Goal: Task Accomplishment & Management: Manage account settings

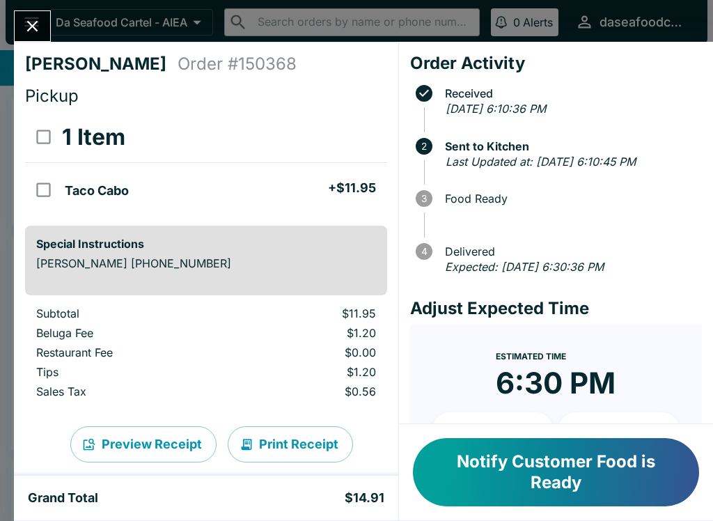
click at [38, 29] on icon "Close" at bounding box center [32, 26] width 19 height 19
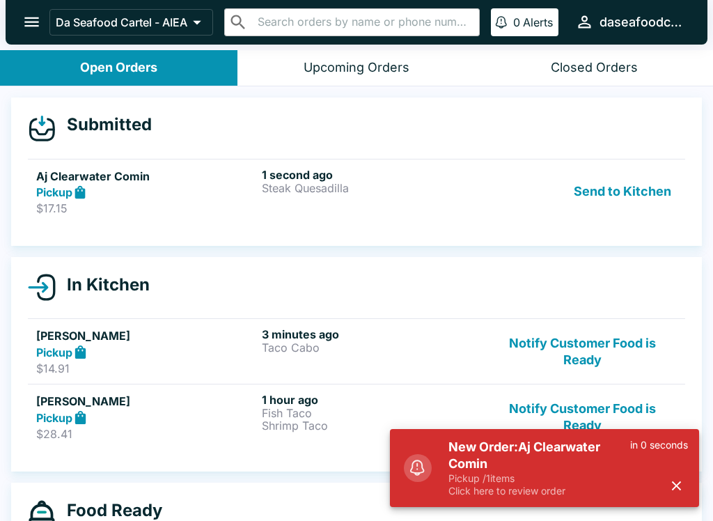
click at [587, 482] on p "Pickup / 1 items" at bounding box center [540, 478] width 182 height 13
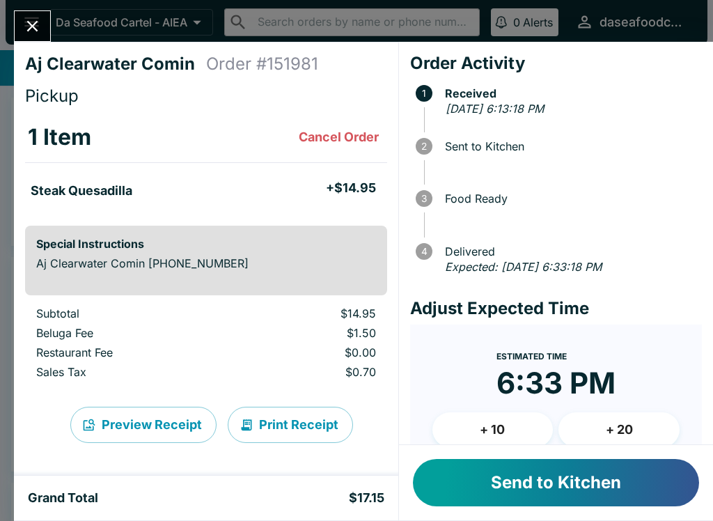
click at [520, 500] on button "Send to Kitchen" at bounding box center [556, 482] width 286 height 47
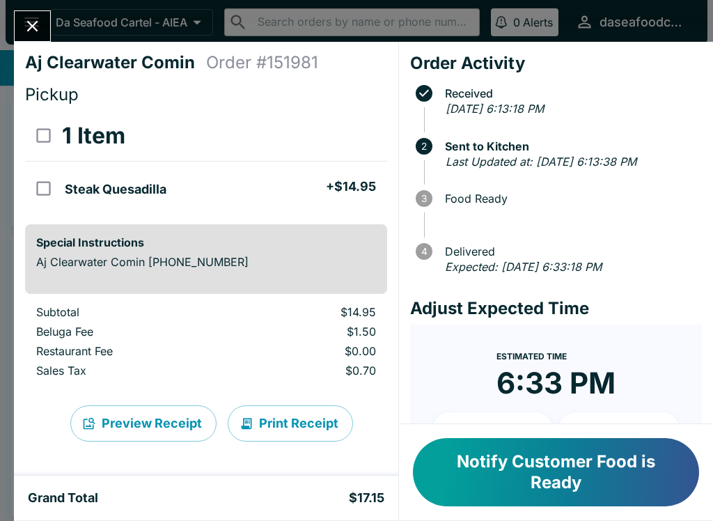
scroll to position [23, 0]
click at [31, 31] on icon "Close" at bounding box center [32, 26] width 19 height 19
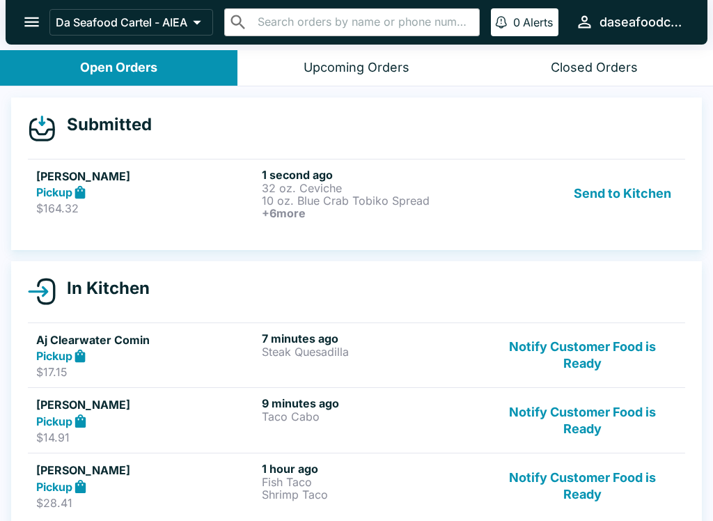
click at [465, 220] on link "[PERSON_NAME] Pickup $164.32 1 second ago 32 oz. Ceviche 10 oz. Blue Crab Tobik…" at bounding box center [356, 193] width 657 height 69
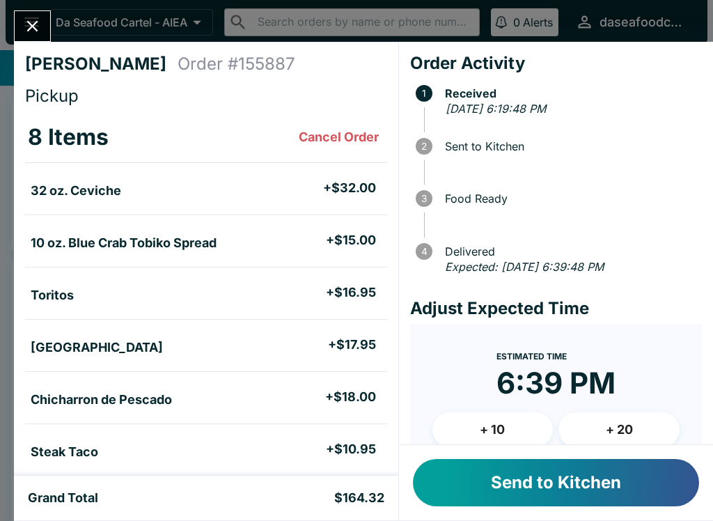
click at [618, 483] on button "Send to Kitchen" at bounding box center [556, 482] width 286 height 47
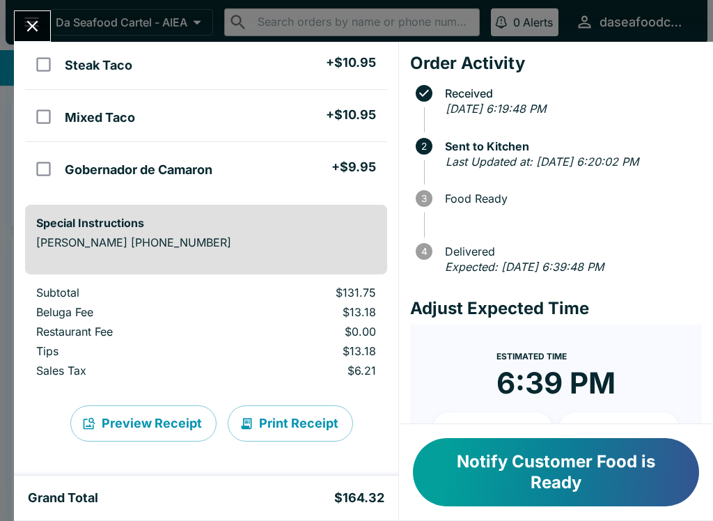
scroll to position [387, 0]
click at [22, 29] on button "Close" at bounding box center [33, 26] width 36 height 30
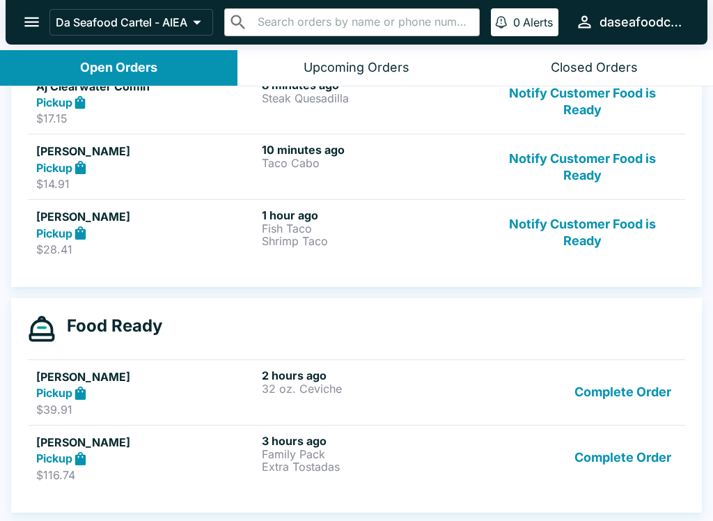
scroll to position [298, 0]
click at [593, 235] on button "Notify Customer Food is Ready" at bounding box center [582, 232] width 189 height 48
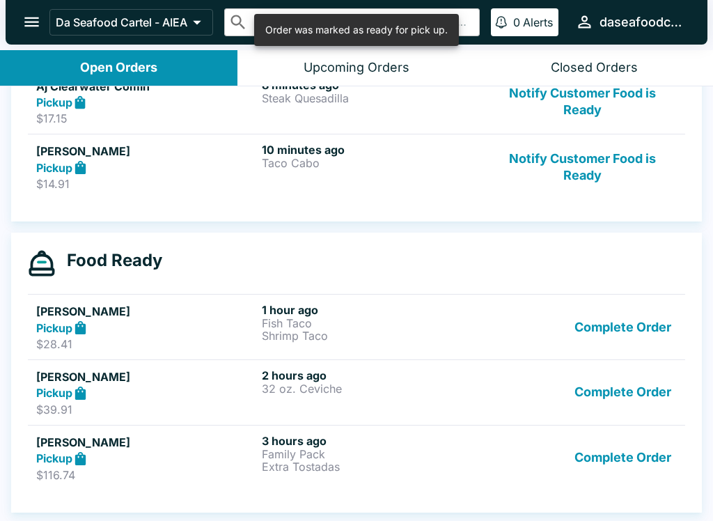
click at [637, 327] on button "Complete Order" at bounding box center [623, 327] width 108 height 48
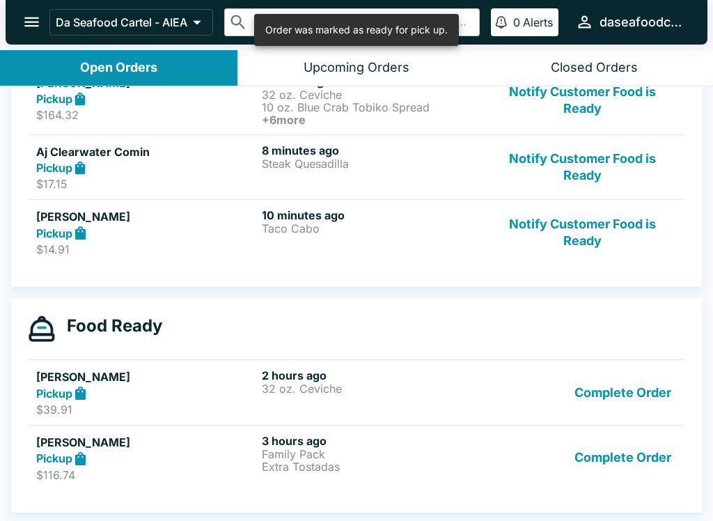
click at [632, 390] on button "Complete Order" at bounding box center [623, 392] width 108 height 48
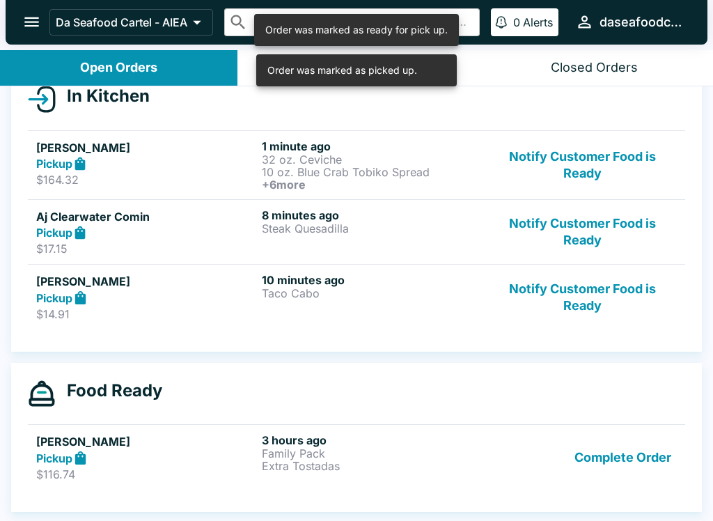
click at [630, 474] on button "Complete Order" at bounding box center [623, 457] width 108 height 48
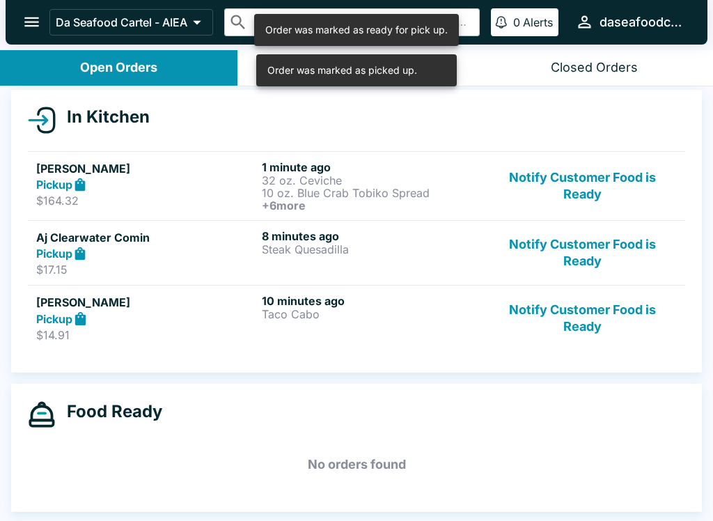
scroll to position [147, 0]
